Goal: Task Accomplishment & Management: Manage account settings

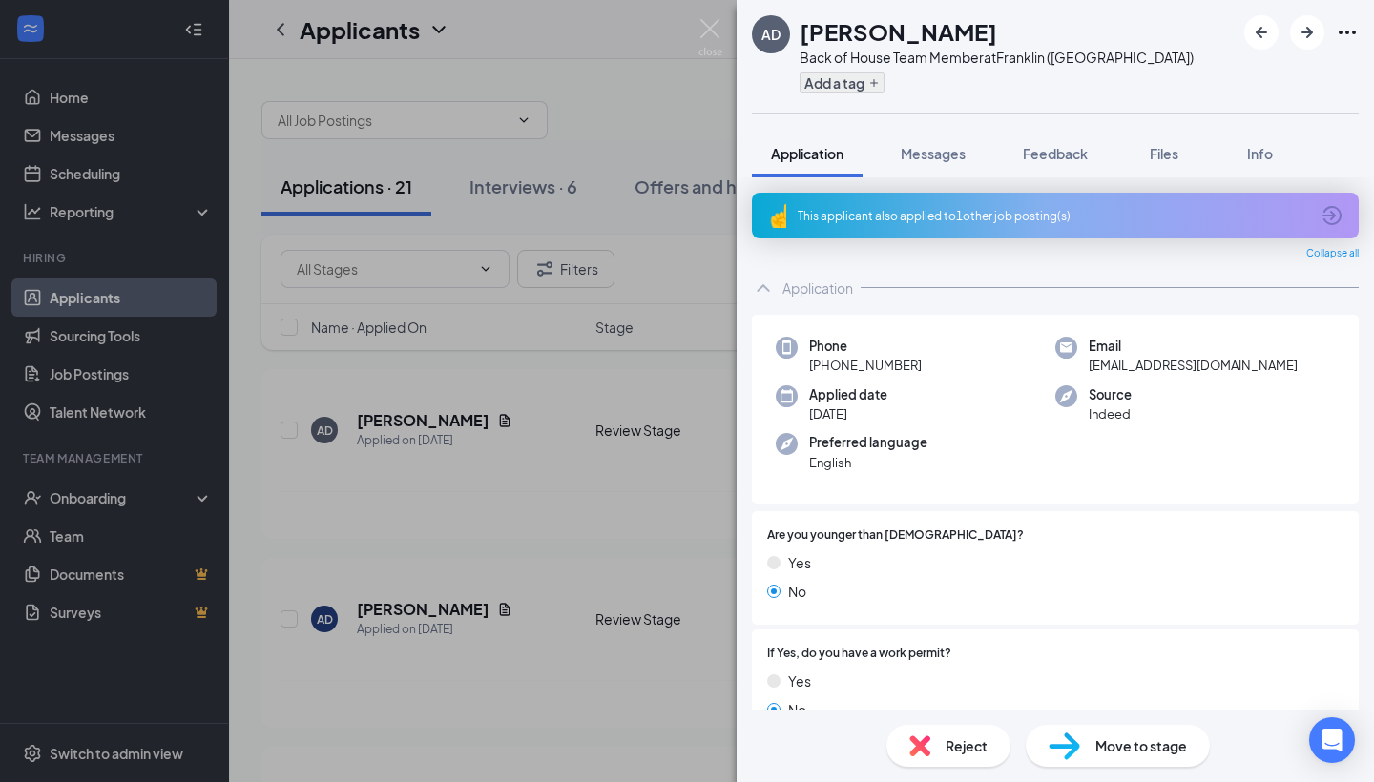
click at [864, 75] on button "Add a tag" at bounding box center [841, 83] width 85 height 20
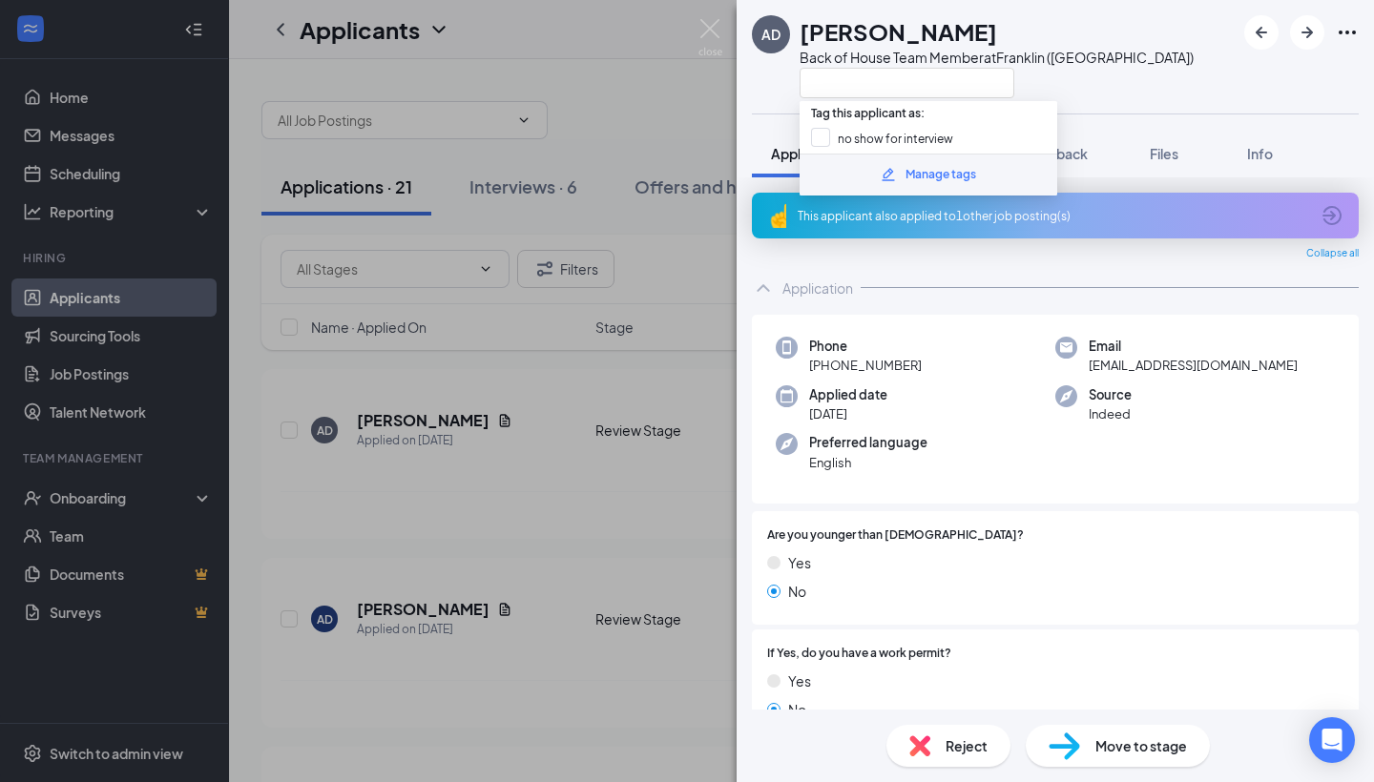
click at [933, 178] on div "Manage tags" at bounding box center [940, 175] width 71 height 18
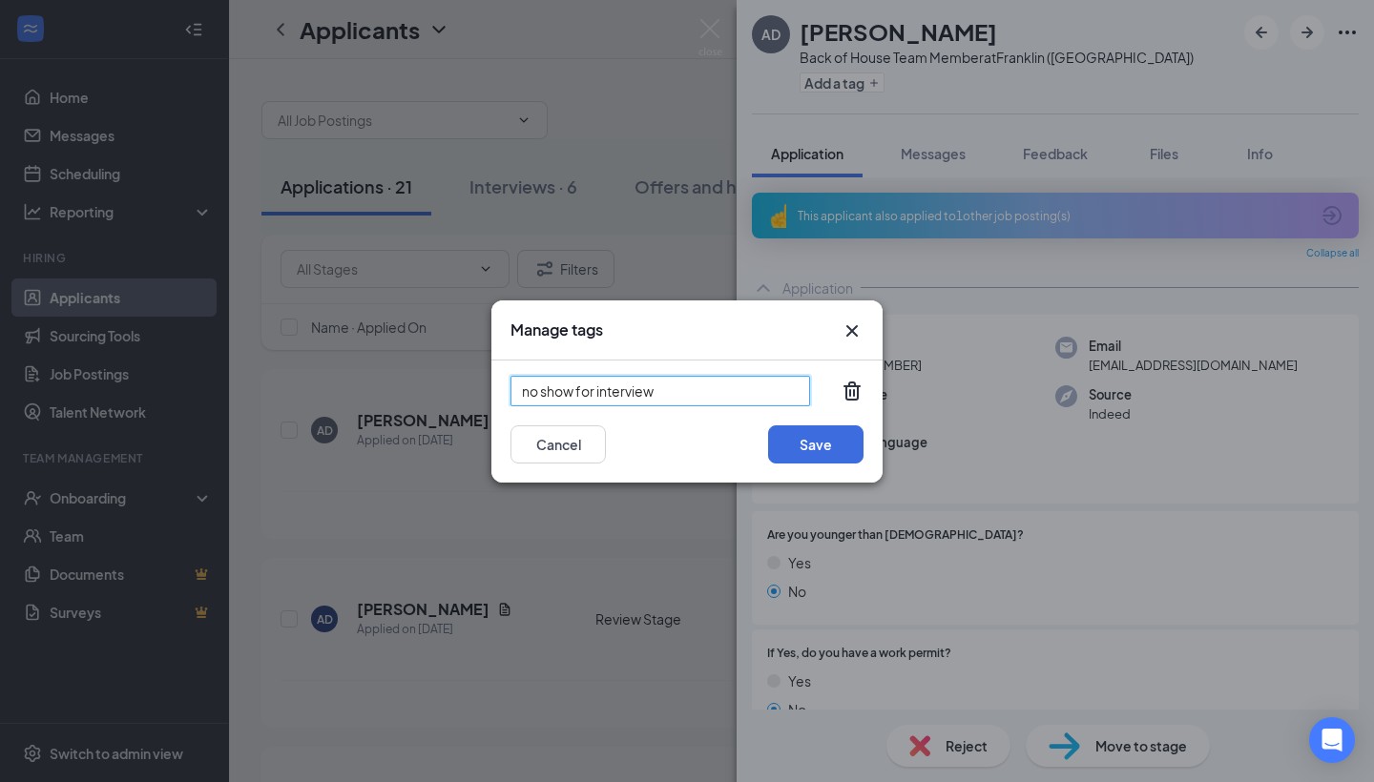
click at [704, 392] on input "no show for interview" at bounding box center [660, 391] width 300 height 31
type input "n"
type input "copy and paste resume"
click at [804, 444] on button "Save" at bounding box center [815, 444] width 95 height 38
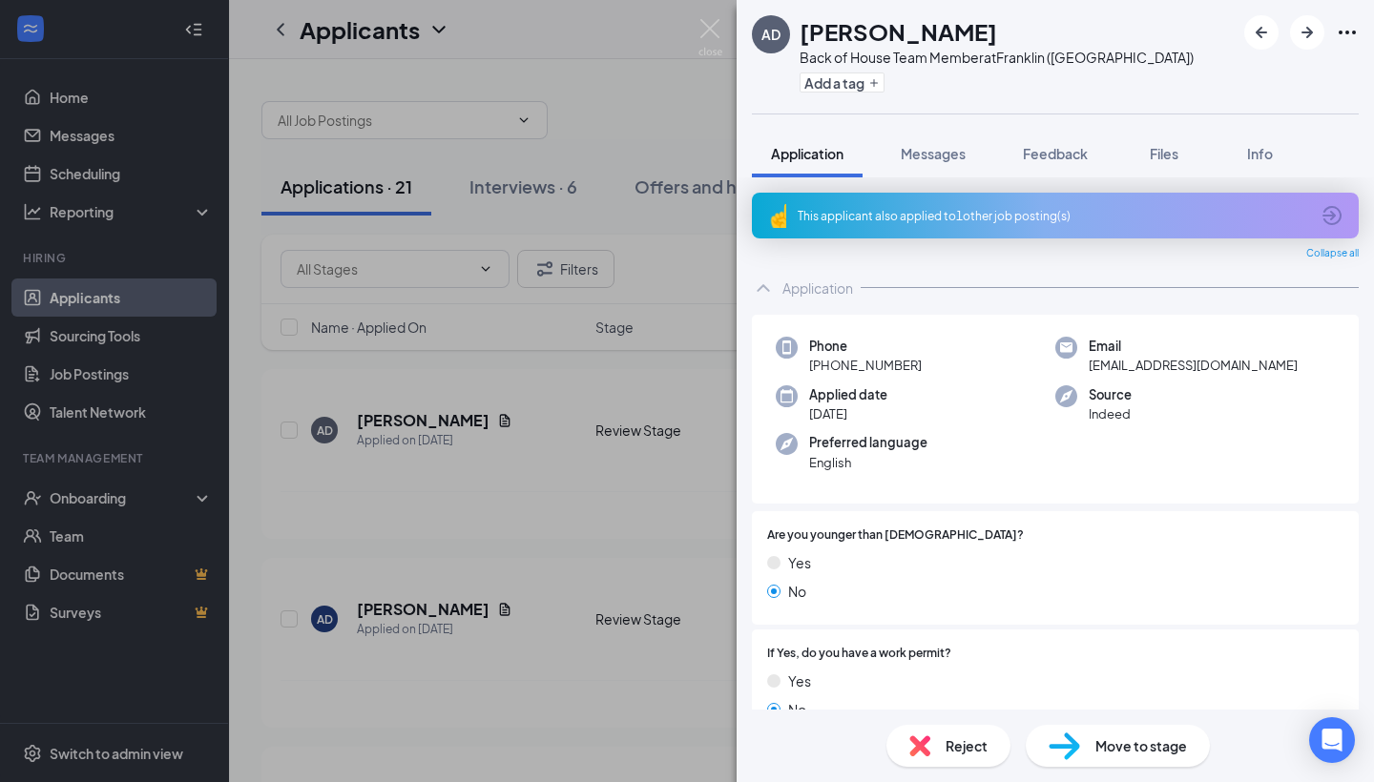
click at [549, 412] on div "AD [PERSON_NAME] Back of House Team Member at [GEOGRAPHIC_DATA] ([GEOGRAPHIC_DA…" at bounding box center [687, 391] width 1374 height 782
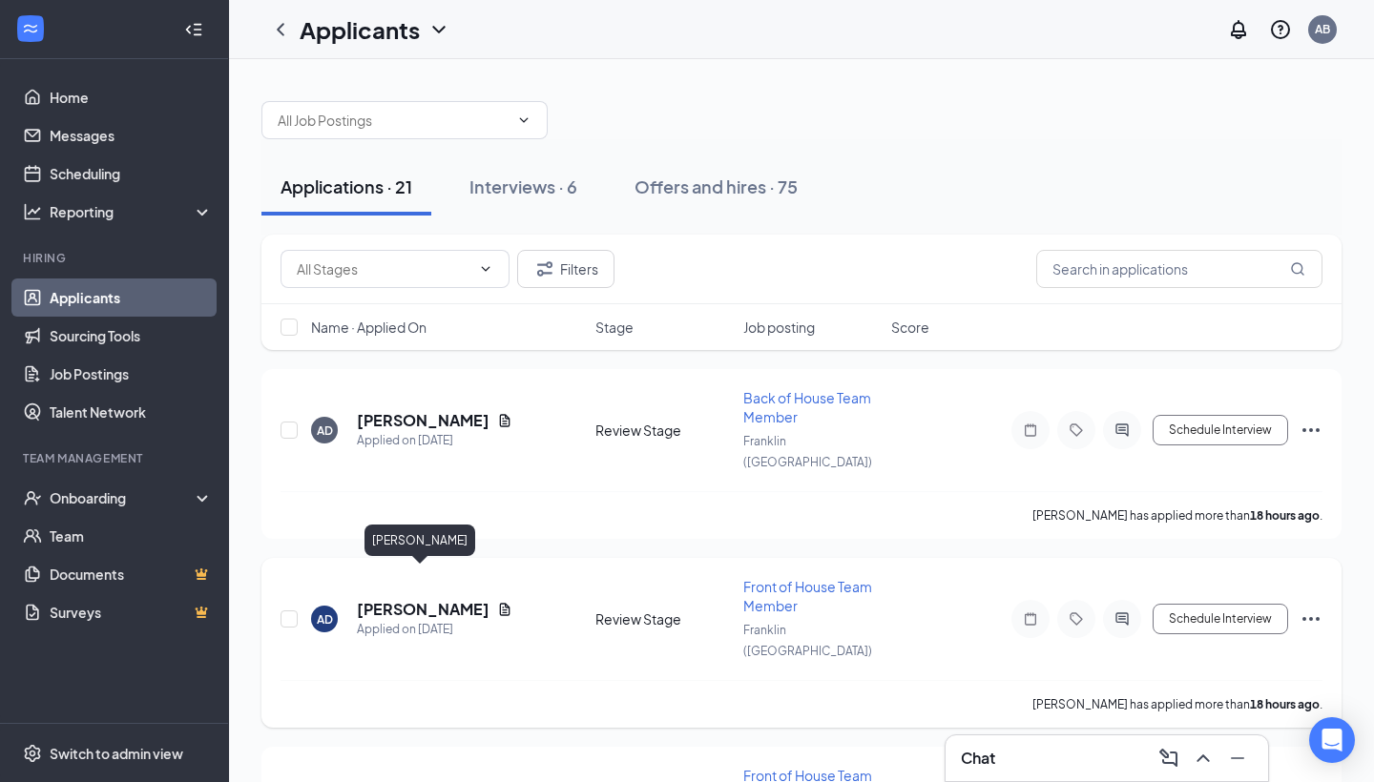
click at [393, 599] on h5 "[PERSON_NAME]" at bounding box center [423, 609] width 133 height 21
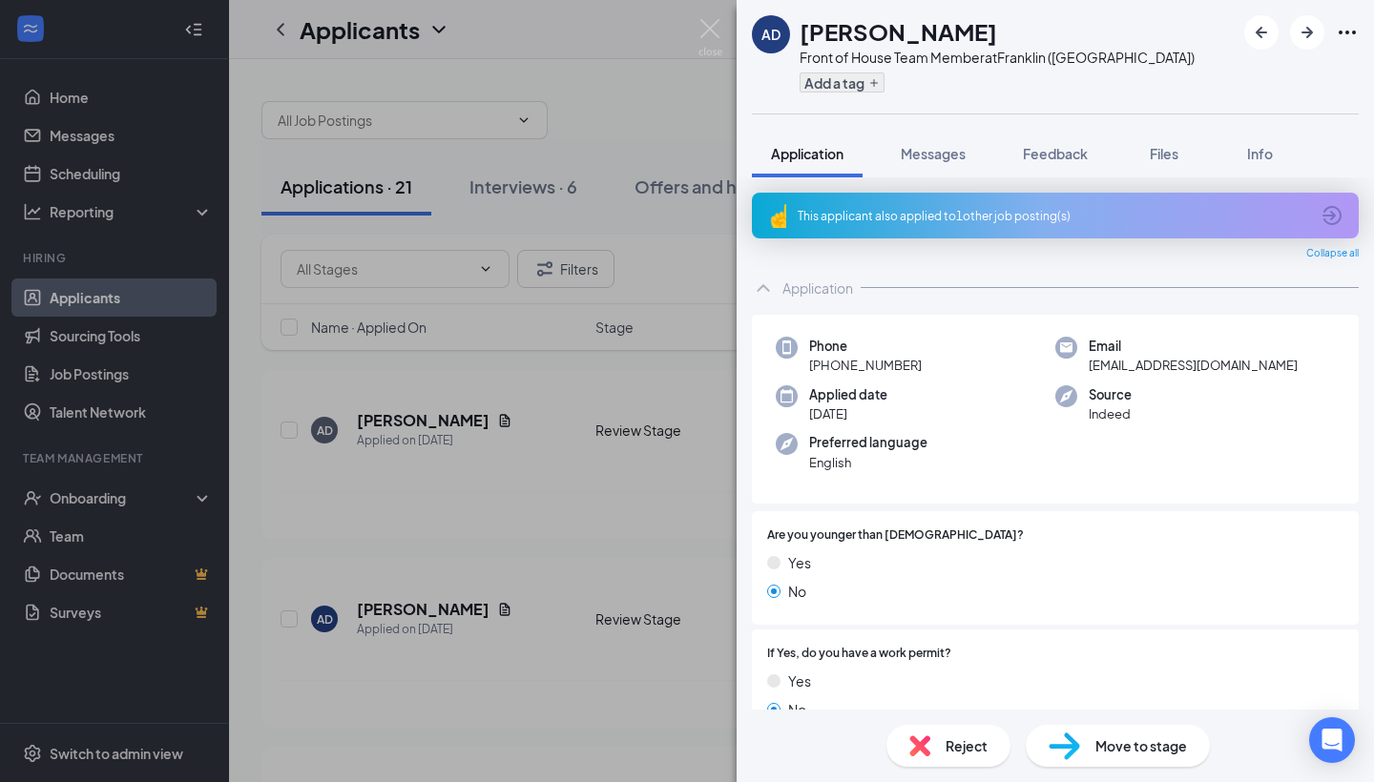
click at [853, 92] on button "Add a tag" at bounding box center [841, 83] width 85 height 20
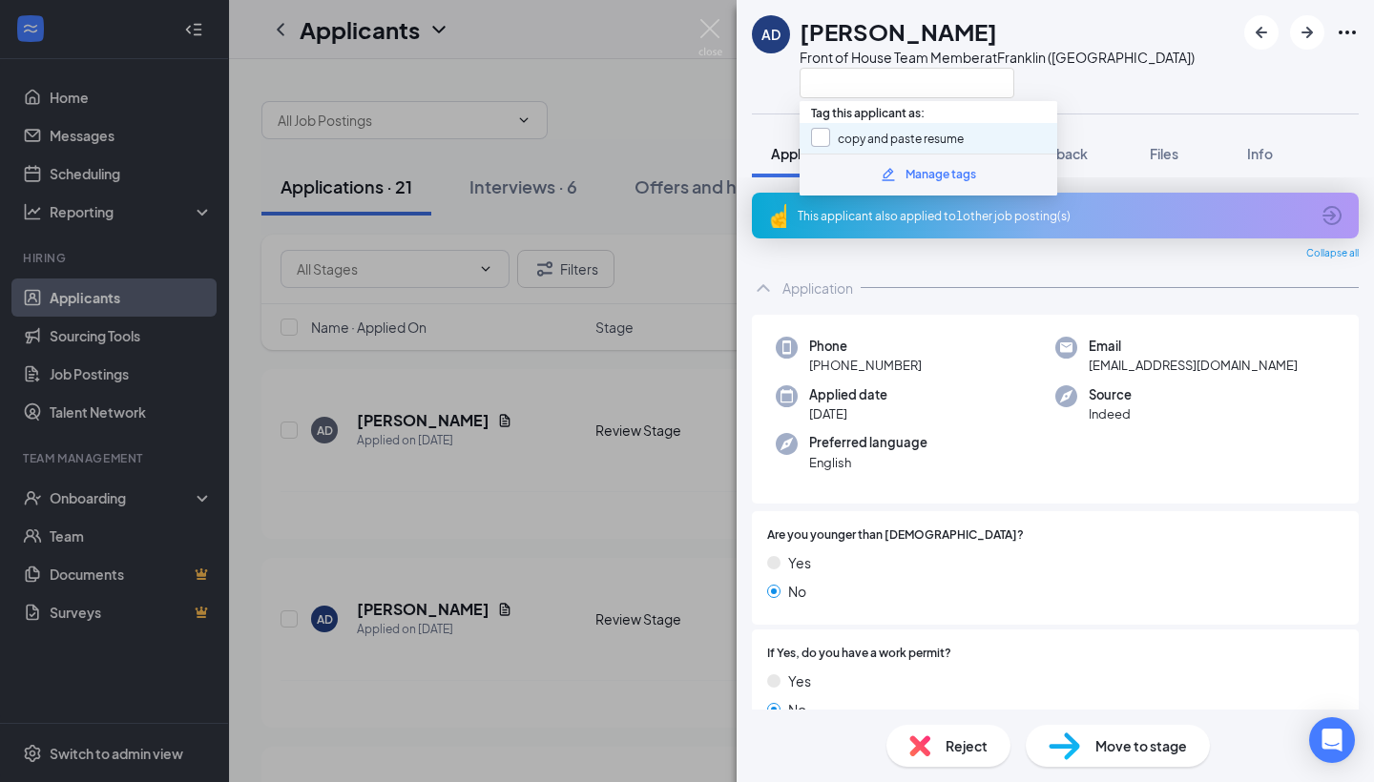
click at [819, 134] on input "copy and paste resume" at bounding box center [887, 138] width 153 height 21
checkbox input "true"
click at [571, 409] on div "AD [PERSON_NAME] Front of House Team Member at [GEOGRAPHIC_DATA] ([GEOGRAPHIC_D…" at bounding box center [687, 391] width 1374 height 782
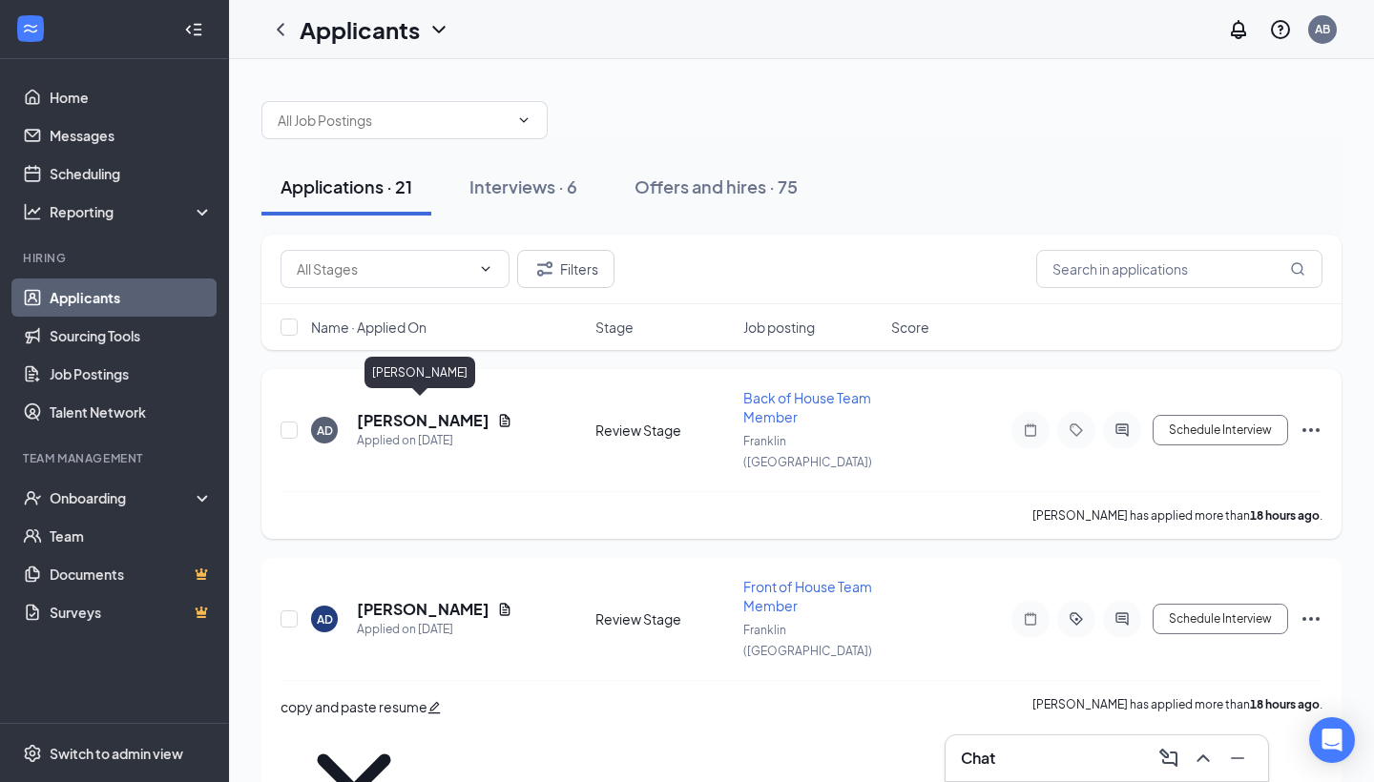
click at [422, 410] on h5 "[PERSON_NAME]" at bounding box center [423, 420] width 133 height 21
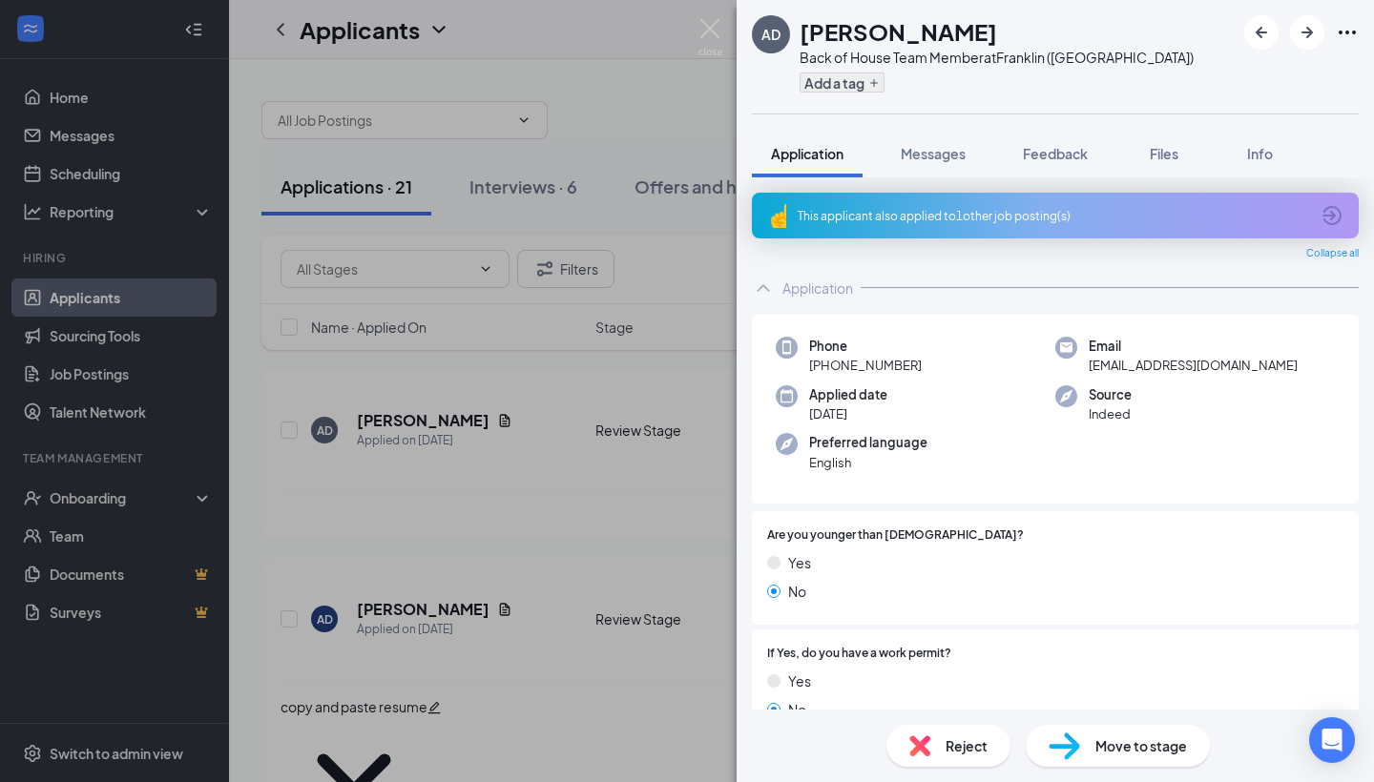
click at [853, 84] on button "Add a tag" at bounding box center [841, 83] width 85 height 20
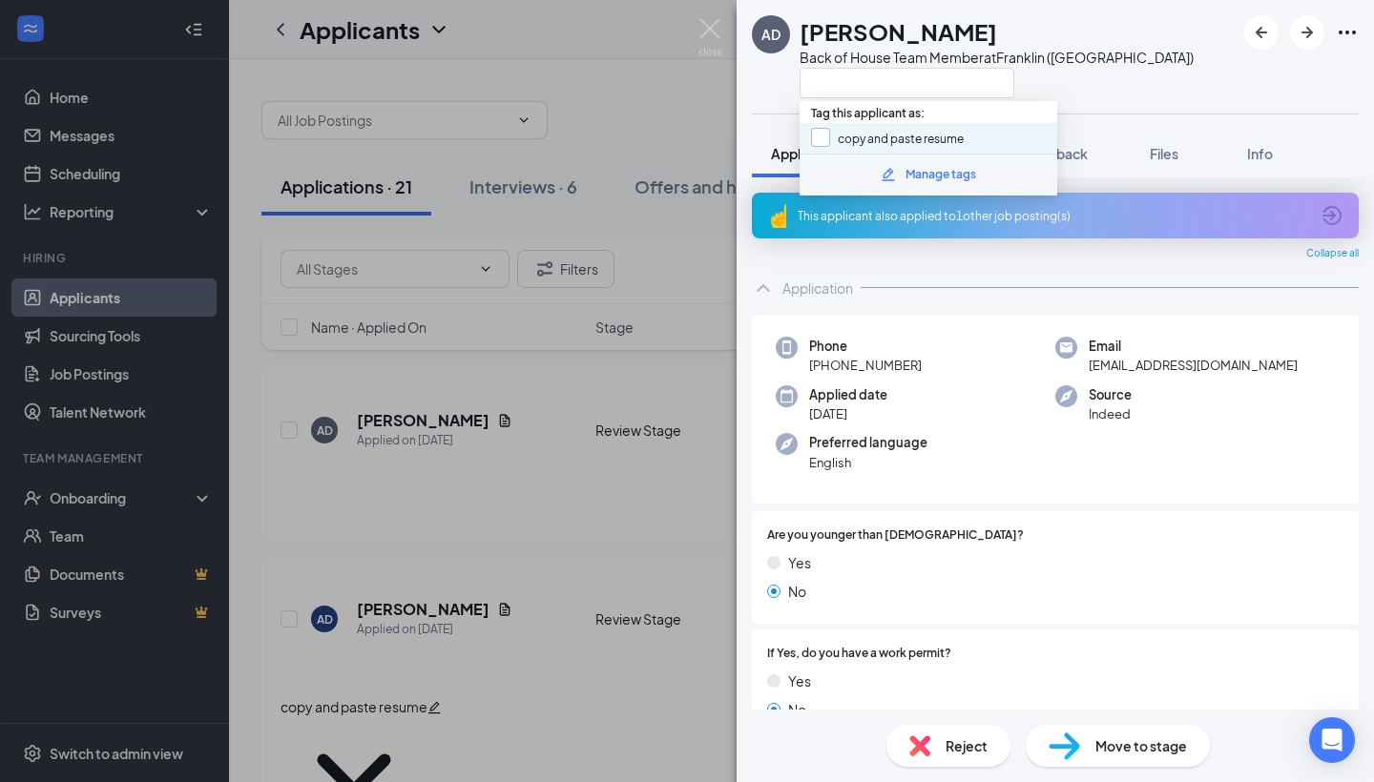
click at [818, 137] on input "copy and paste resume" at bounding box center [887, 138] width 153 height 21
checkbox input "true"
click at [494, 474] on div "AD [PERSON_NAME] Back of House Team Member at [GEOGRAPHIC_DATA] ([GEOGRAPHIC_DA…" at bounding box center [687, 391] width 1374 height 782
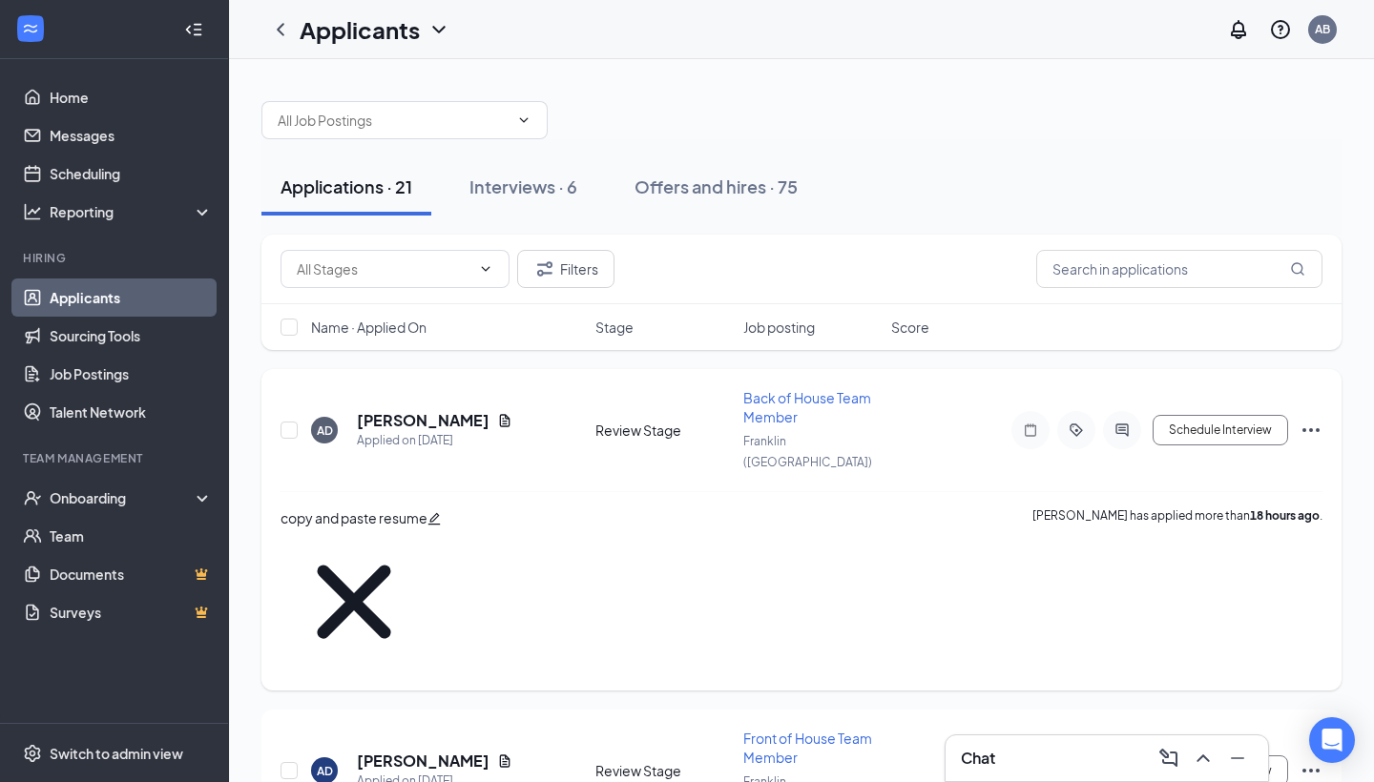
click at [1315, 419] on icon "Ellipses" at bounding box center [1310, 430] width 23 height 23
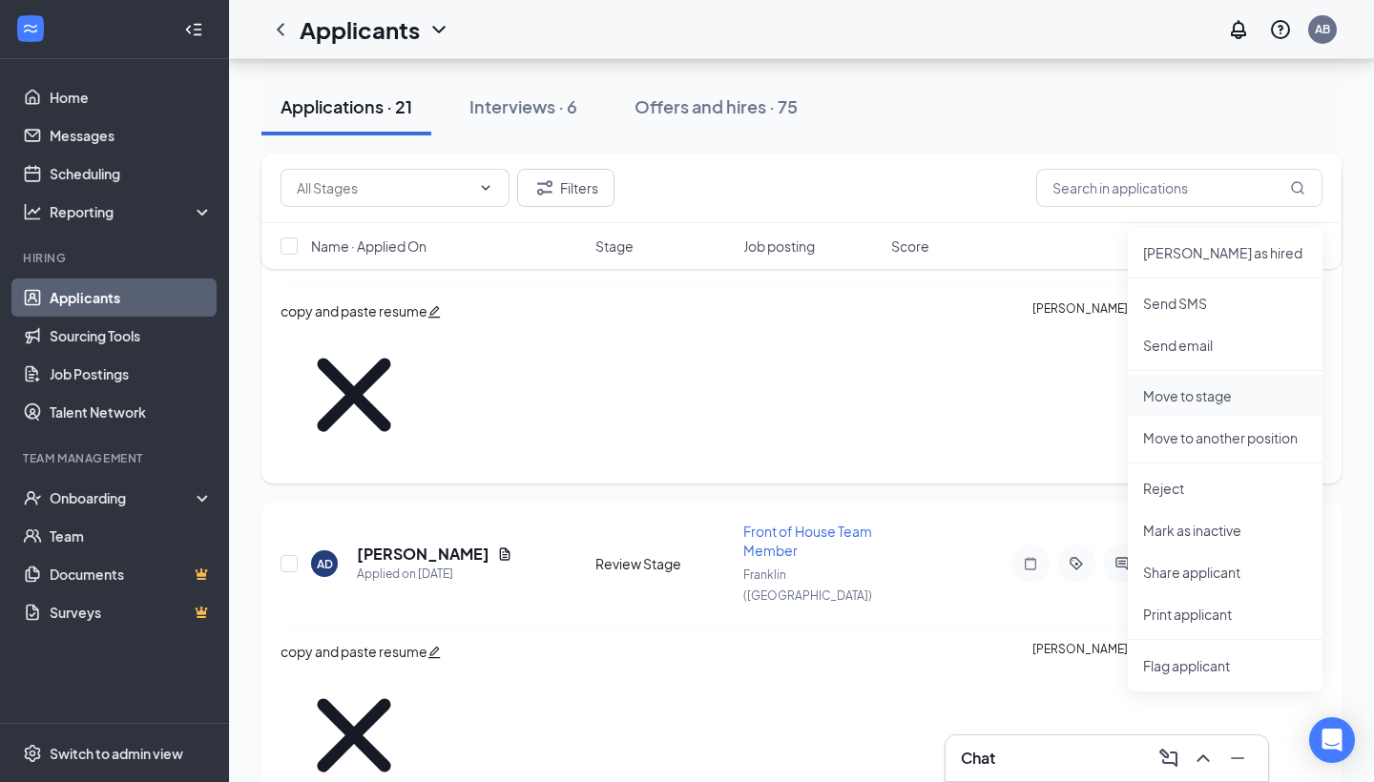
scroll to position [212, 0]
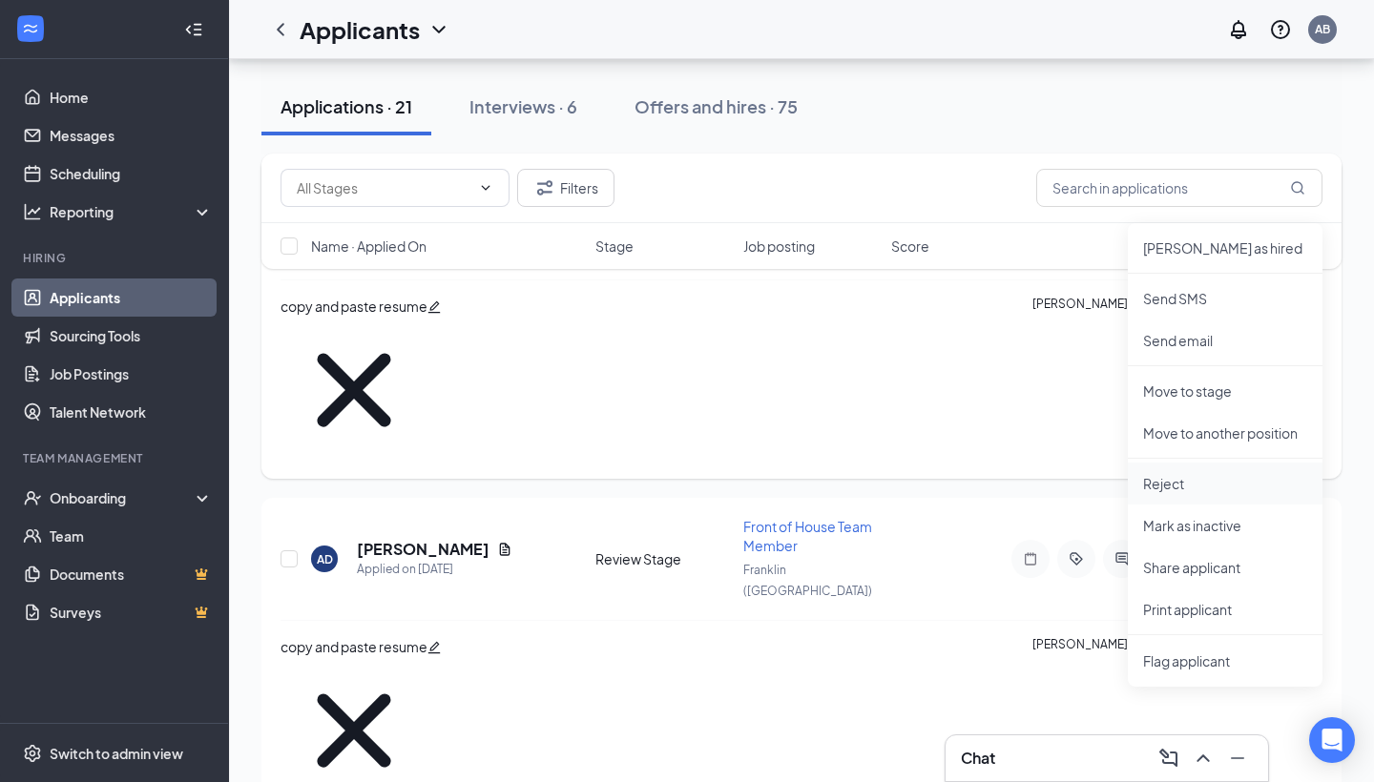
click at [1196, 487] on p "Reject" at bounding box center [1225, 483] width 164 height 19
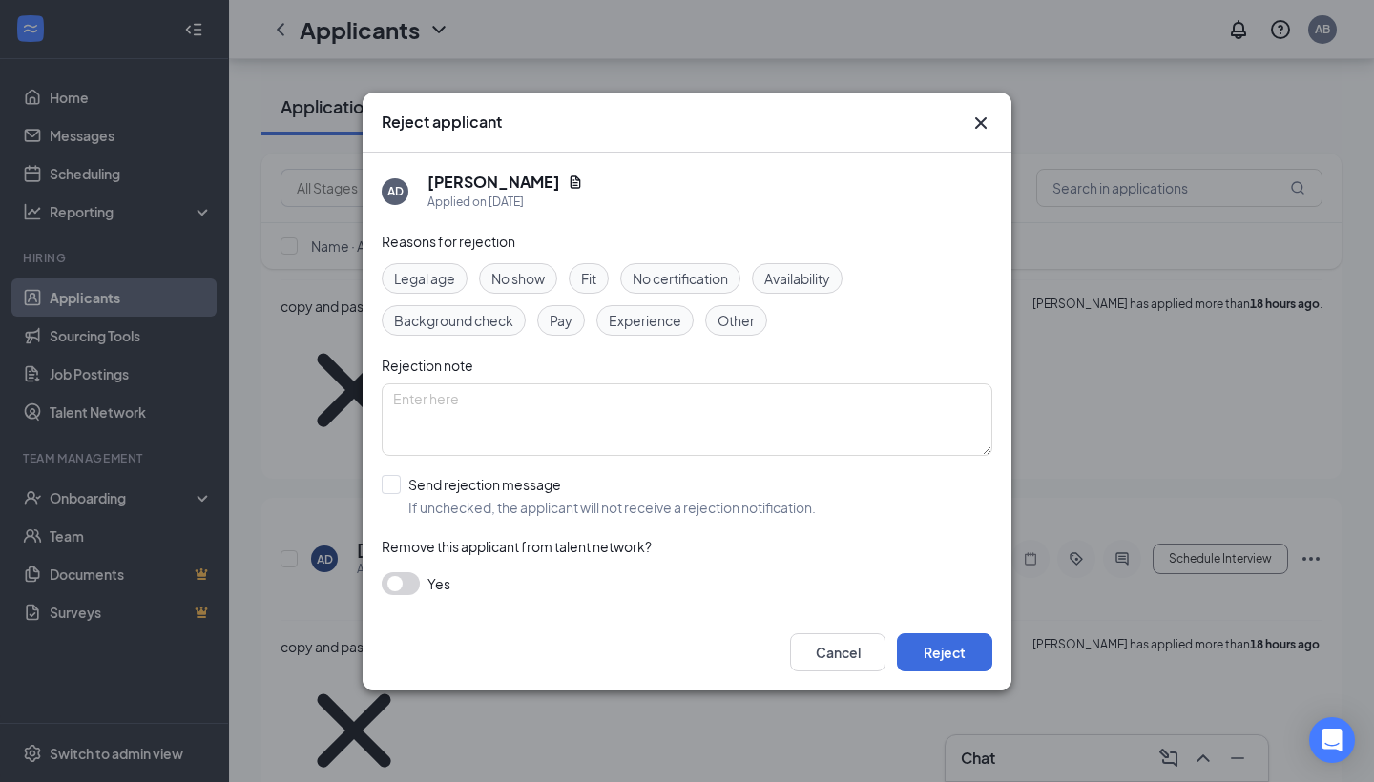
click at [673, 324] on span "Experience" at bounding box center [645, 320] width 73 height 21
click at [669, 324] on span "Experience" at bounding box center [645, 320] width 73 height 21
click at [937, 642] on button "Reject" at bounding box center [944, 652] width 95 height 38
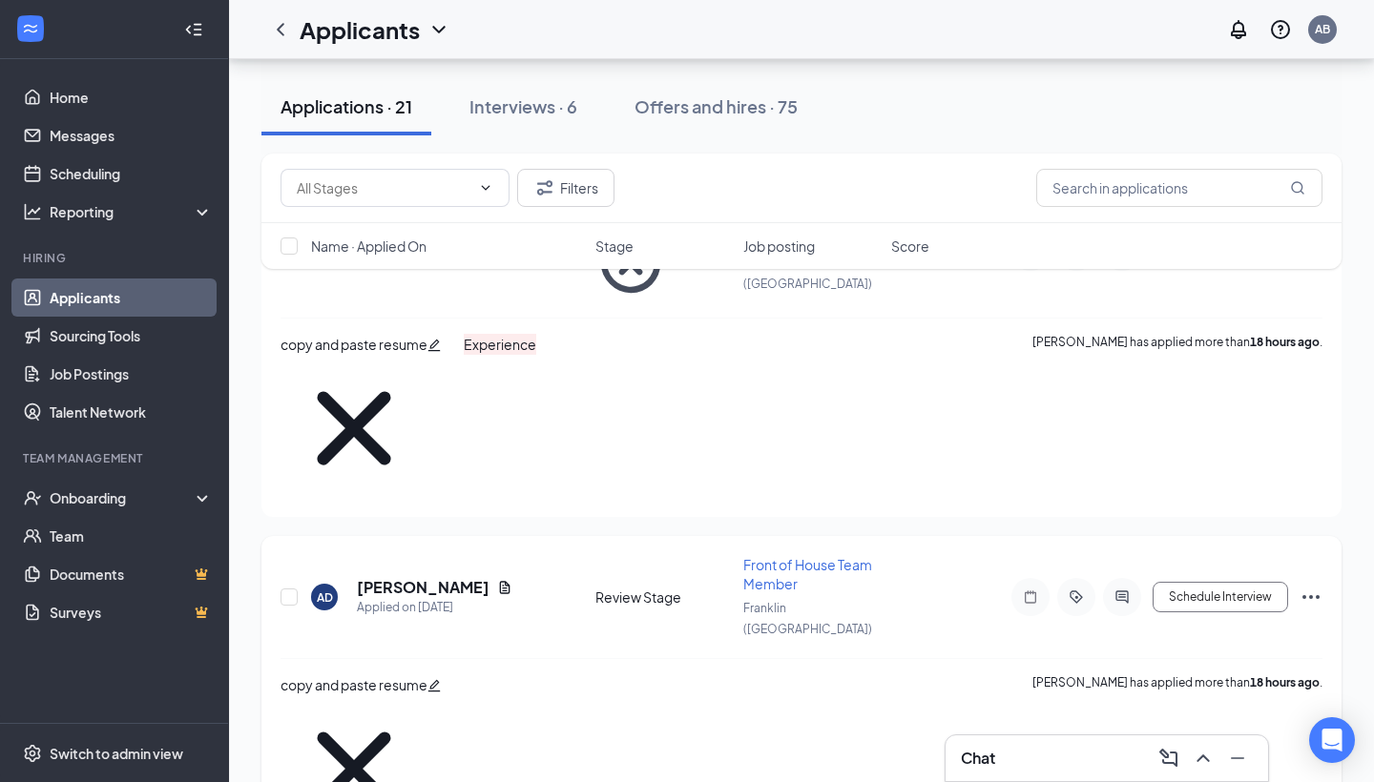
scroll to position [168, 0]
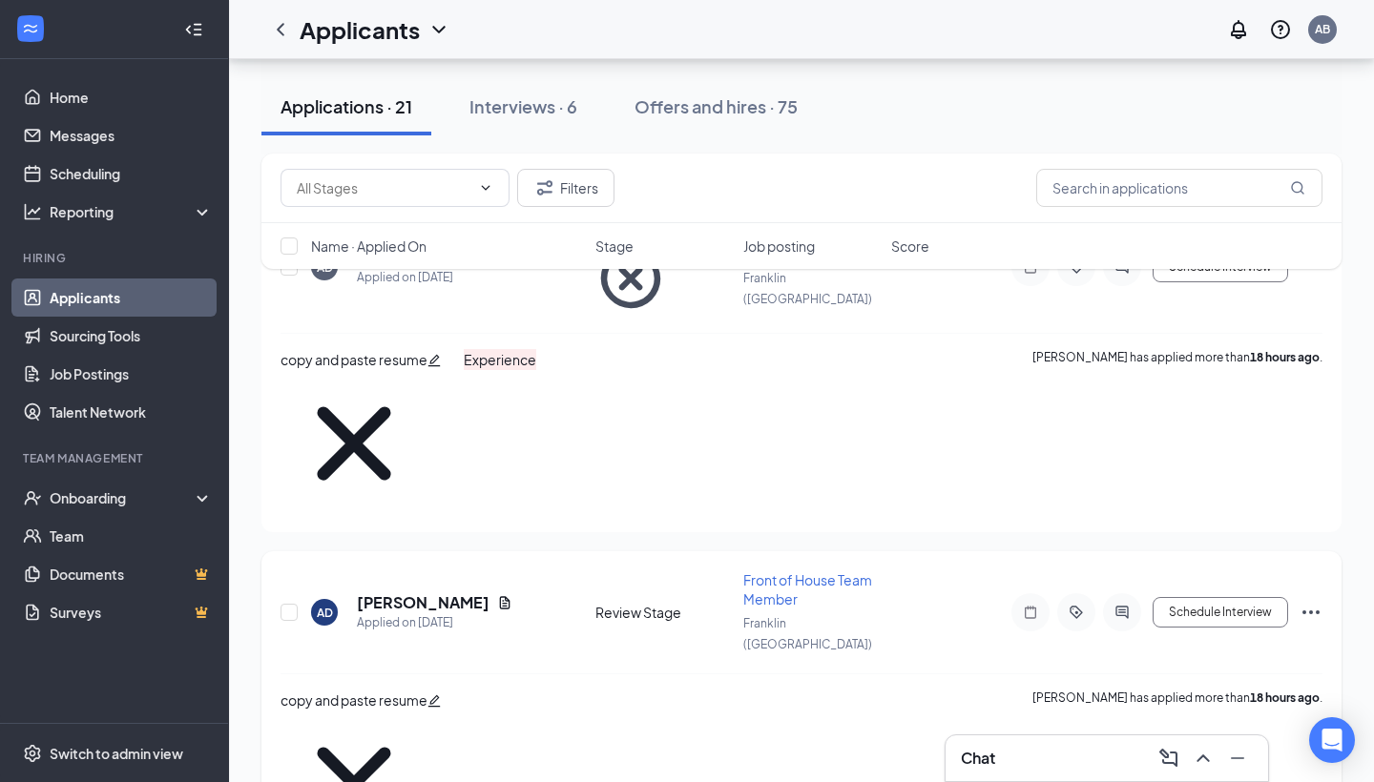
click at [1316, 601] on icon "Ellipses" at bounding box center [1310, 612] width 23 height 23
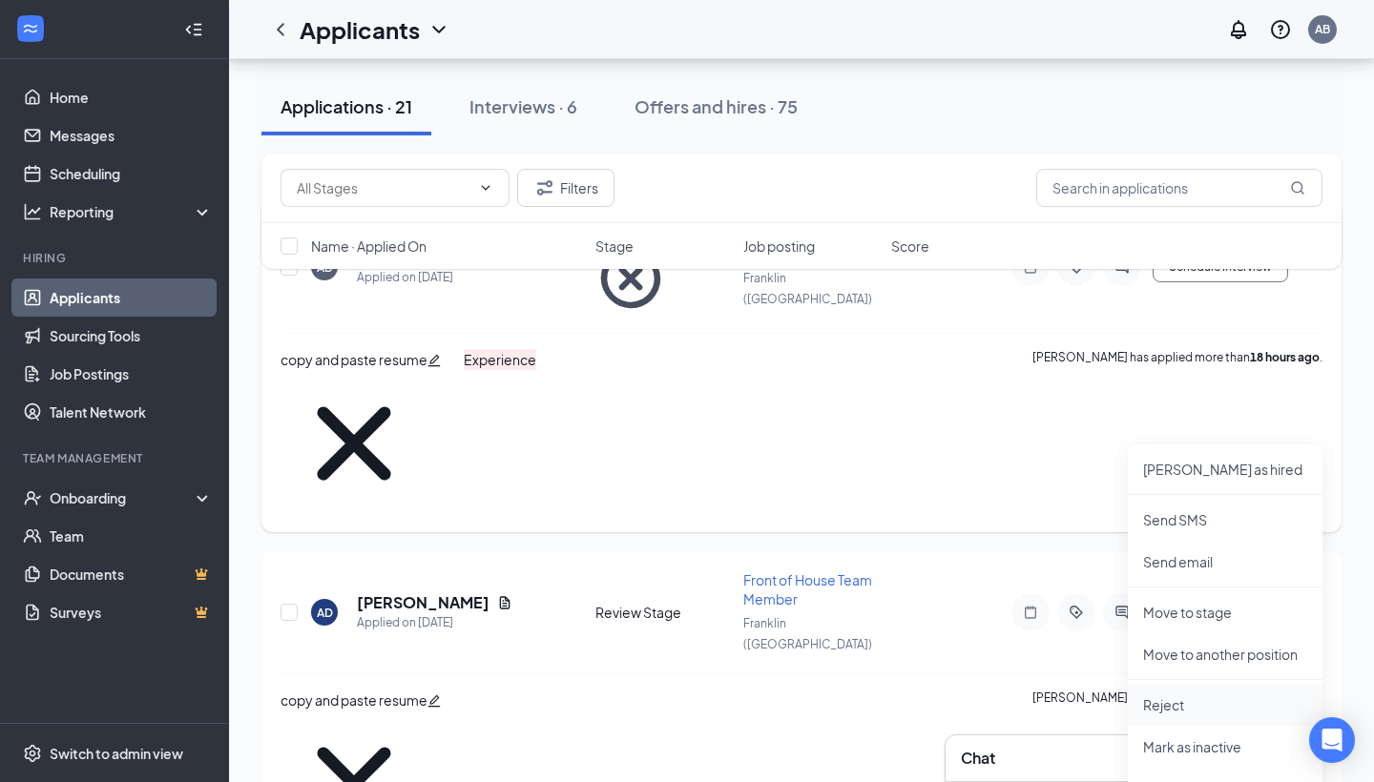
click at [1181, 694] on li "Reject" at bounding box center [1225, 705] width 195 height 42
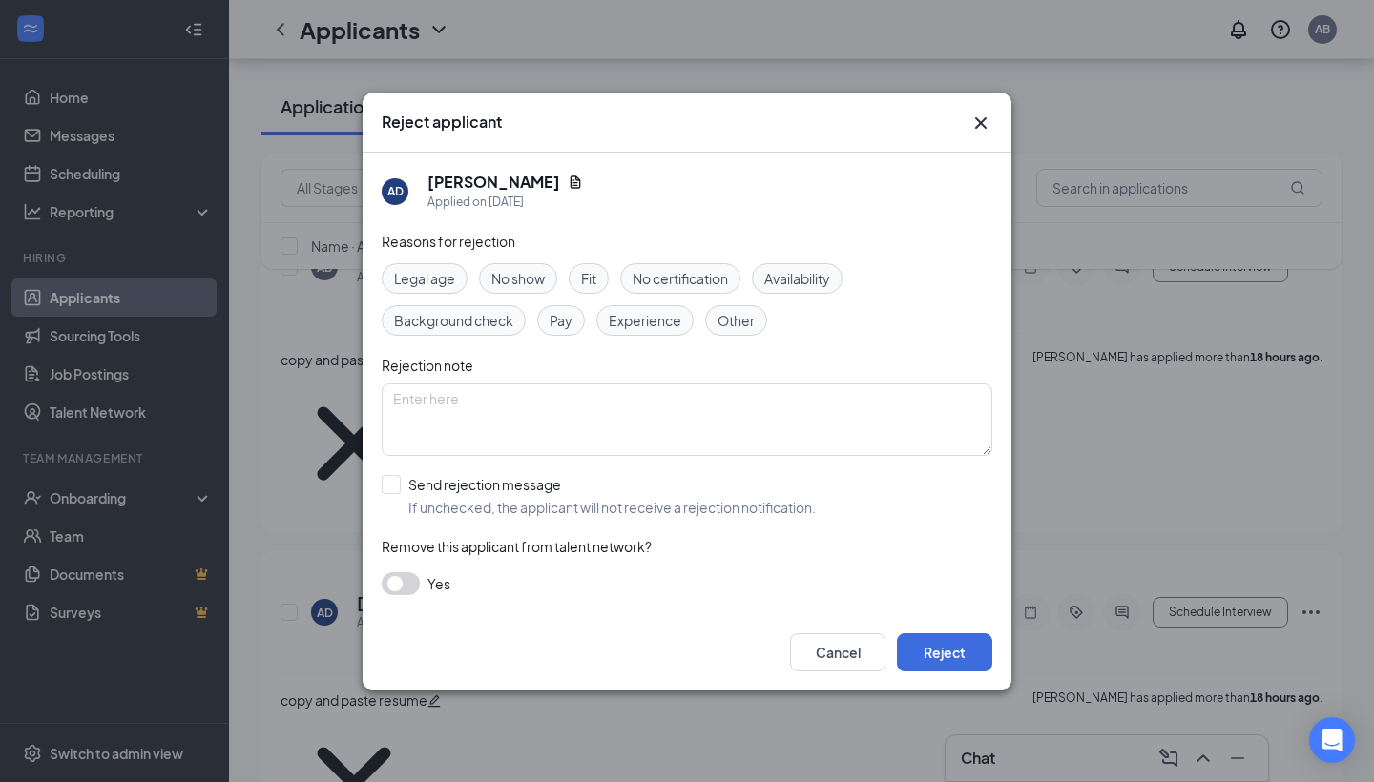
click at [632, 326] on span "Experience" at bounding box center [645, 320] width 73 height 21
click at [932, 649] on button "Reject" at bounding box center [944, 652] width 95 height 38
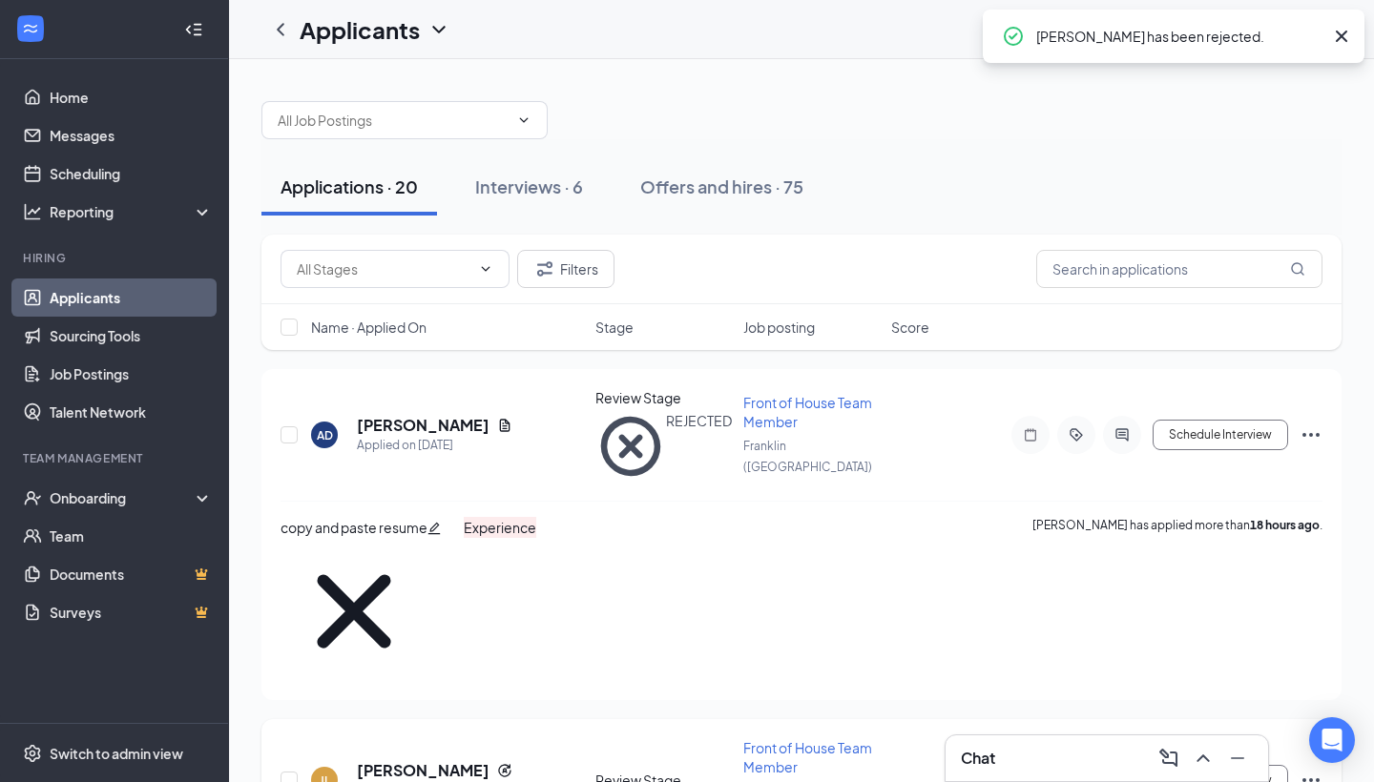
scroll to position [0, 0]
click at [1260, 765] on button "Schedule Interview" at bounding box center [1219, 780] width 135 height 31
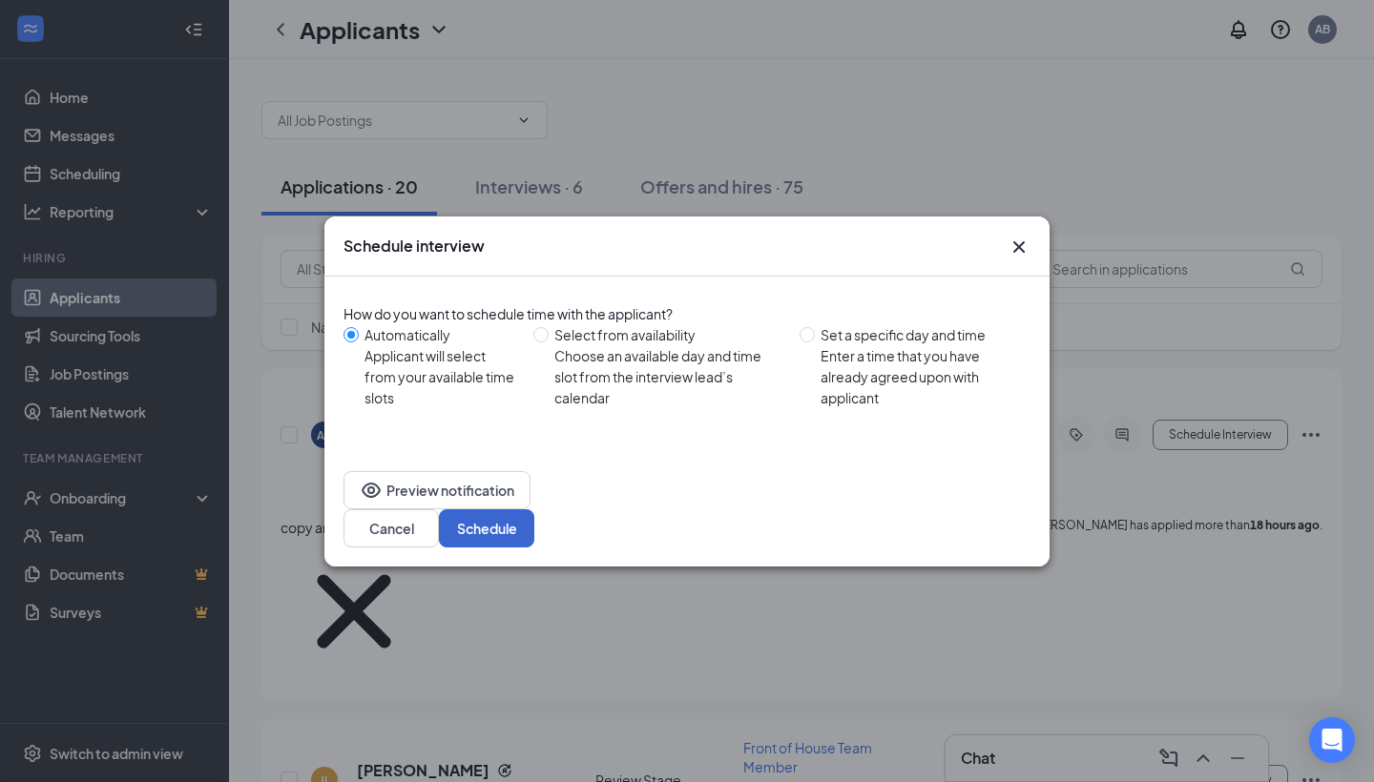
click at [534, 522] on button "Schedule" at bounding box center [486, 528] width 95 height 38
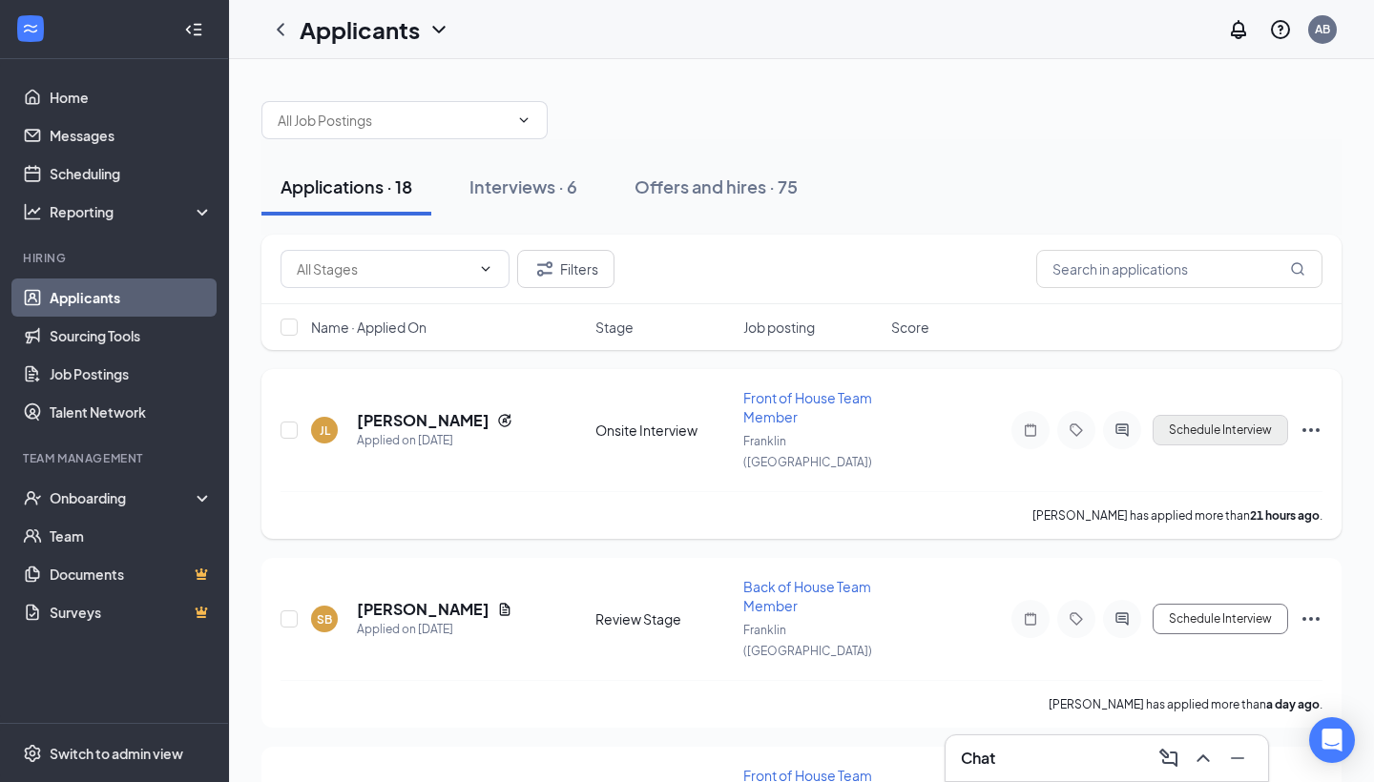
click at [1222, 415] on button "Schedule Interview" at bounding box center [1219, 430] width 135 height 31
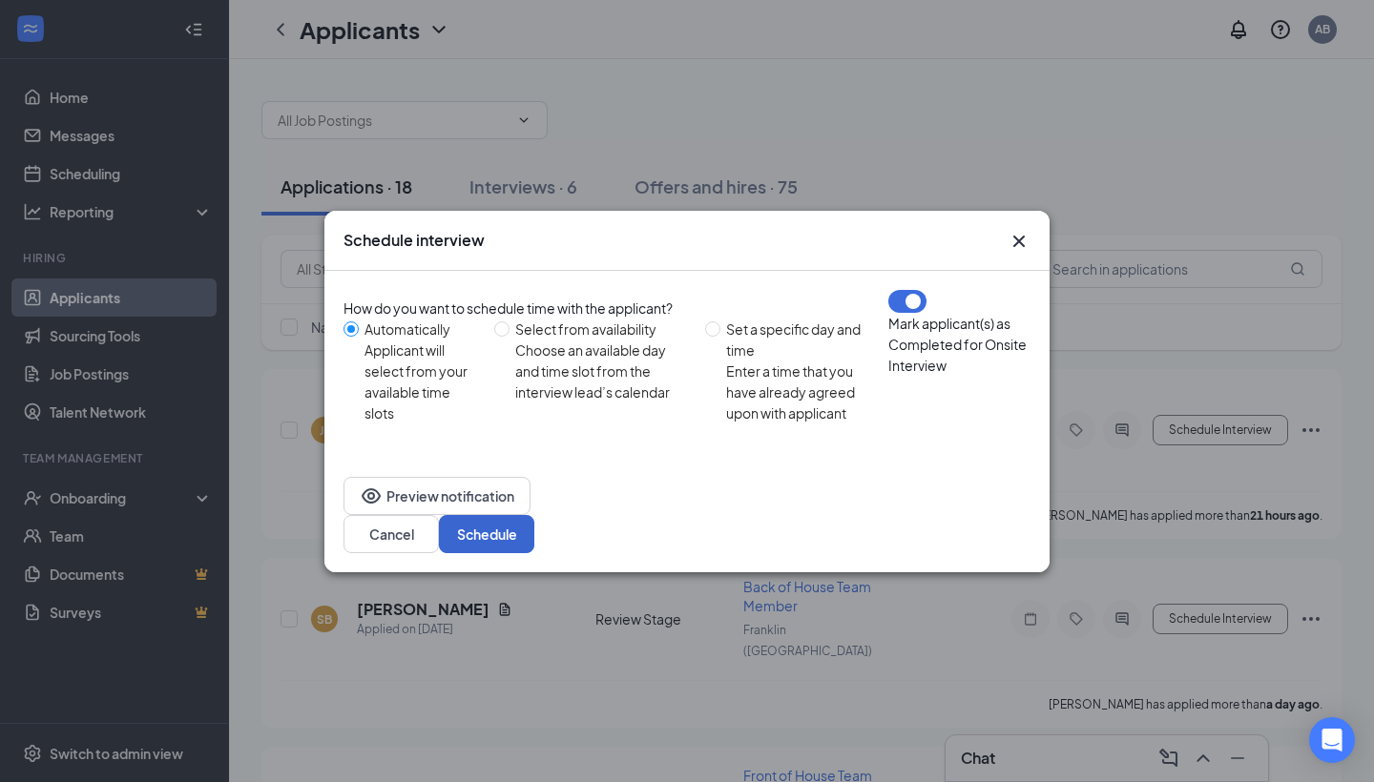
click at [534, 518] on button "Schedule" at bounding box center [486, 534] width 95 height 38
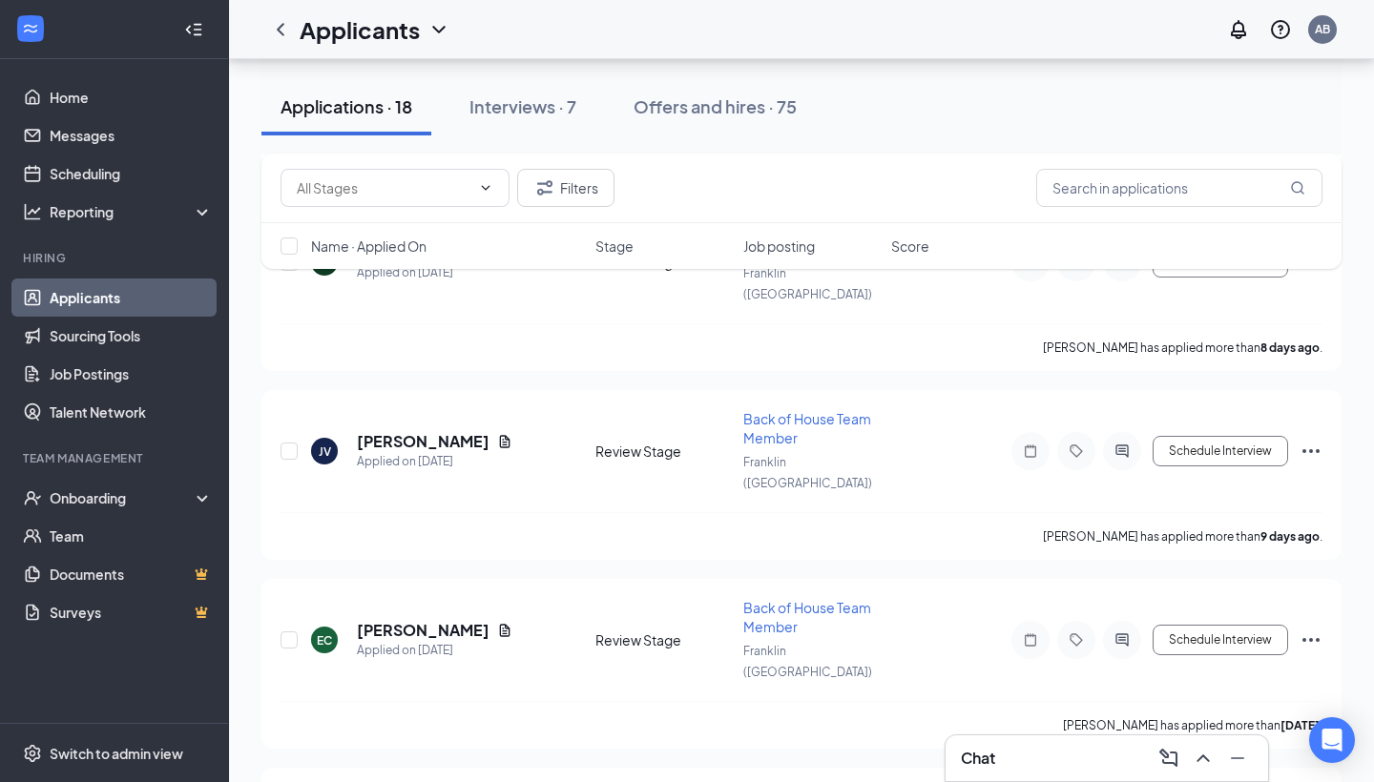
scroll to position [2435, 0]
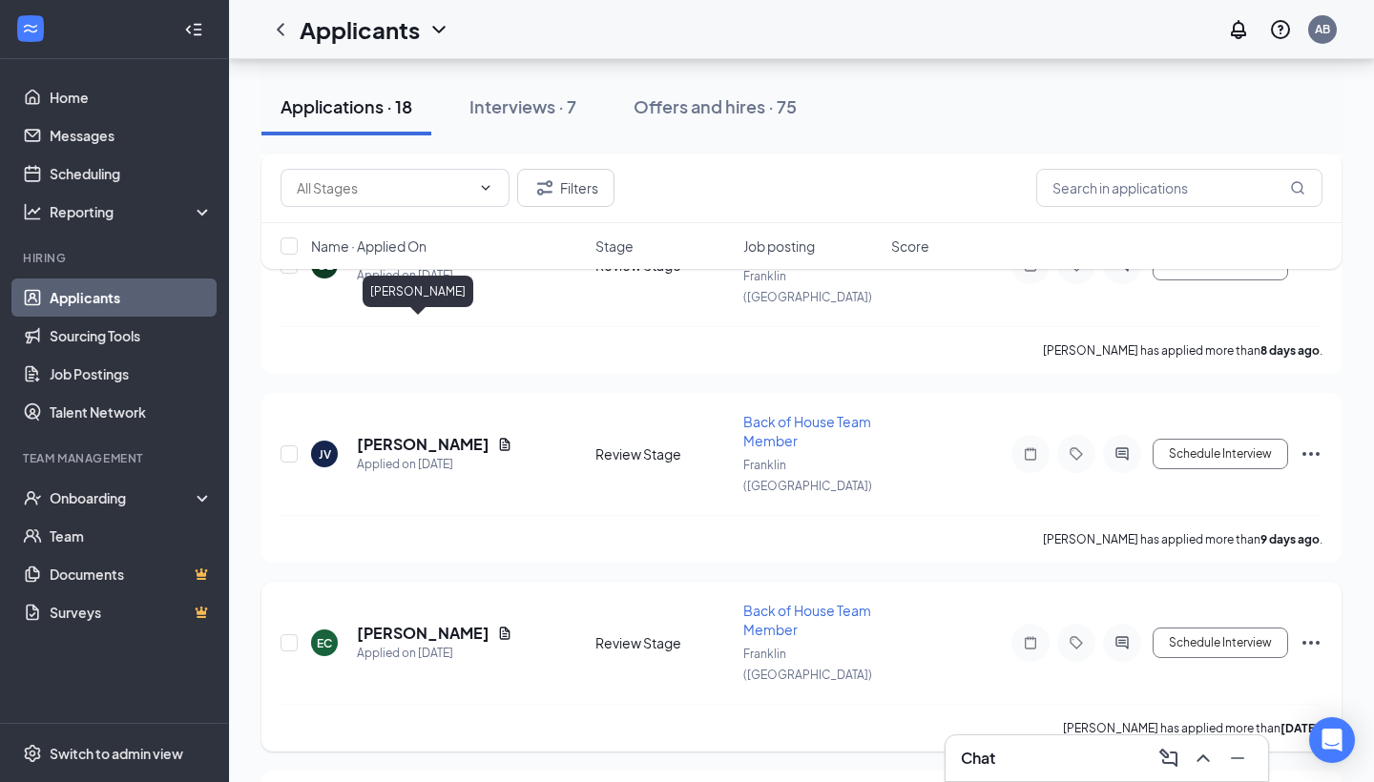
click at [407, 623] on h5 "[PERSON_NAME]" at bounding box center [423, 633] width 133 height 21
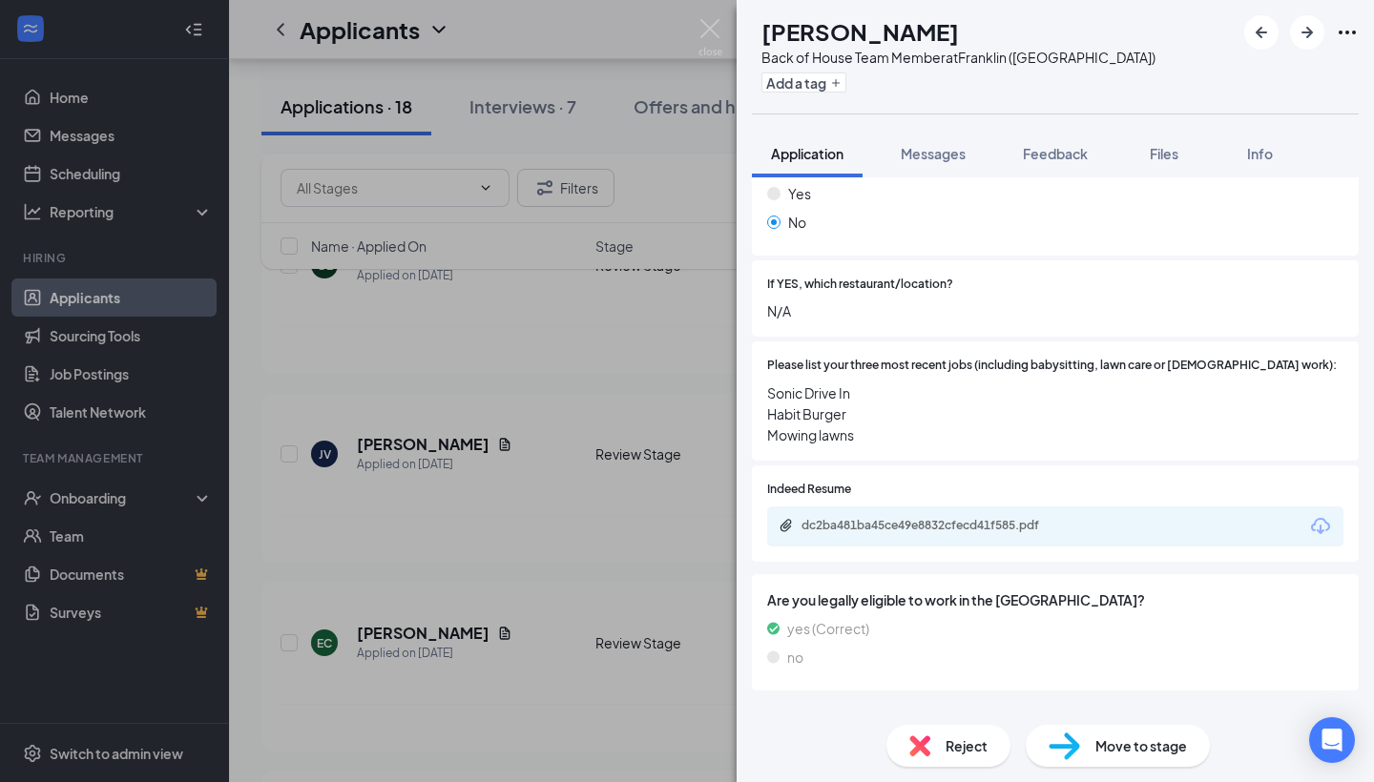
scroll to position [626, 0]
click at [1320, 513] on icon "Download" at bounding box center [1320, 524] width 23 height 23
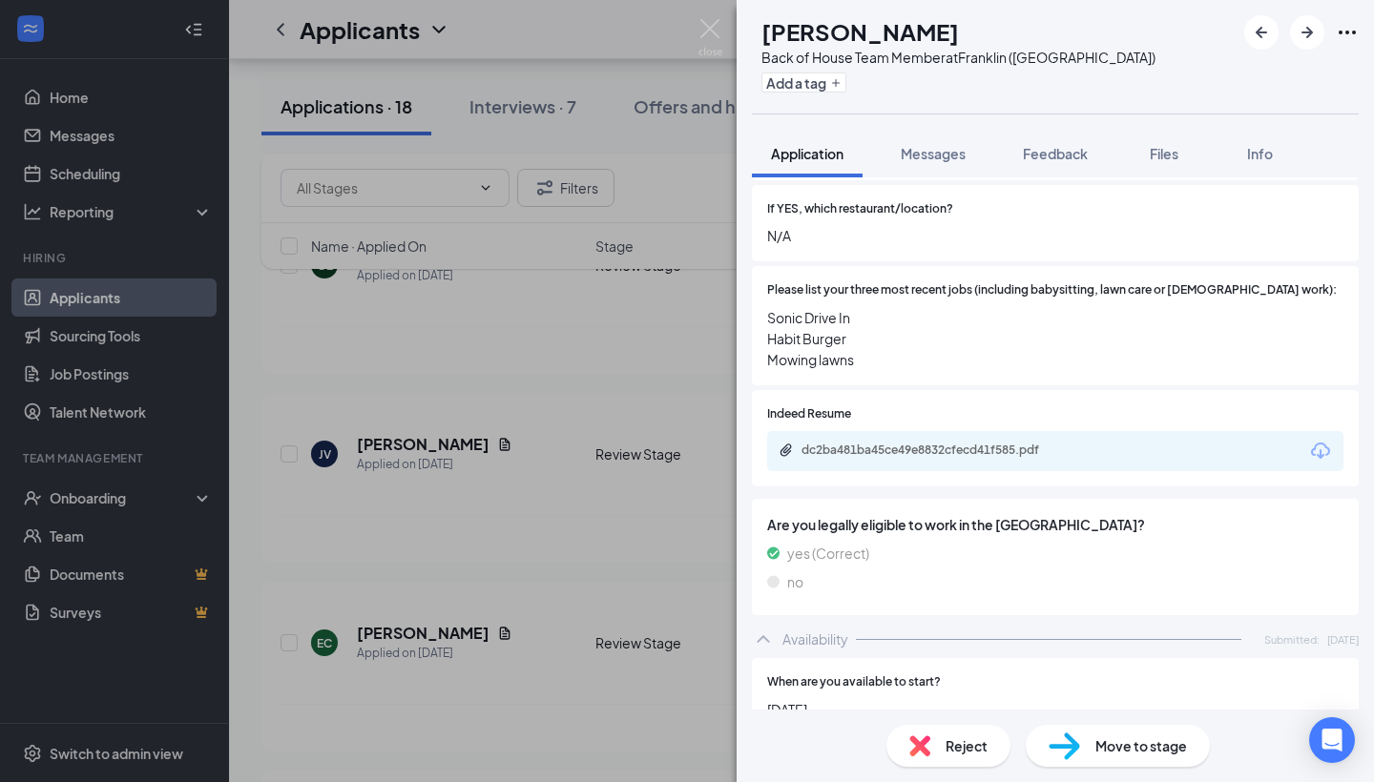
scroll to position [701, 0]
click at [633, 425] on div "EC [PERSON_NAME] Back of House Team Member at [GEOGRAPHIC_DATA] ([GEOGRAPHIC_DA…" at bounding box center [687, 391] width 1374 height 782
